Goal: Navigation & Orientation: Find specific page/section

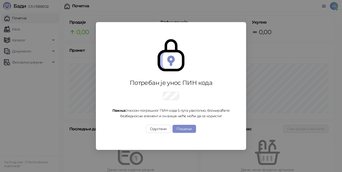
click at [221, 113] on div "Пажња: Уносом погрешног ПИН кода 5 пута узастопно, блокираћете безбедносни елем…" at bounding box center [171, 112] width 122 height 11
click at [158, 133] on button "Одустани" at bounding box center [158, 129] width 25 height 8
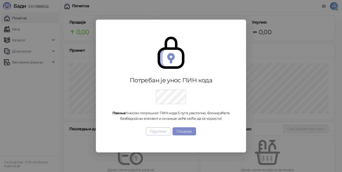
click at [154, 131] on button "Одустани" at bounding box center [158, 131] width 25 height 8
